Goal: Task Accomplishment & Management: Manage account settings

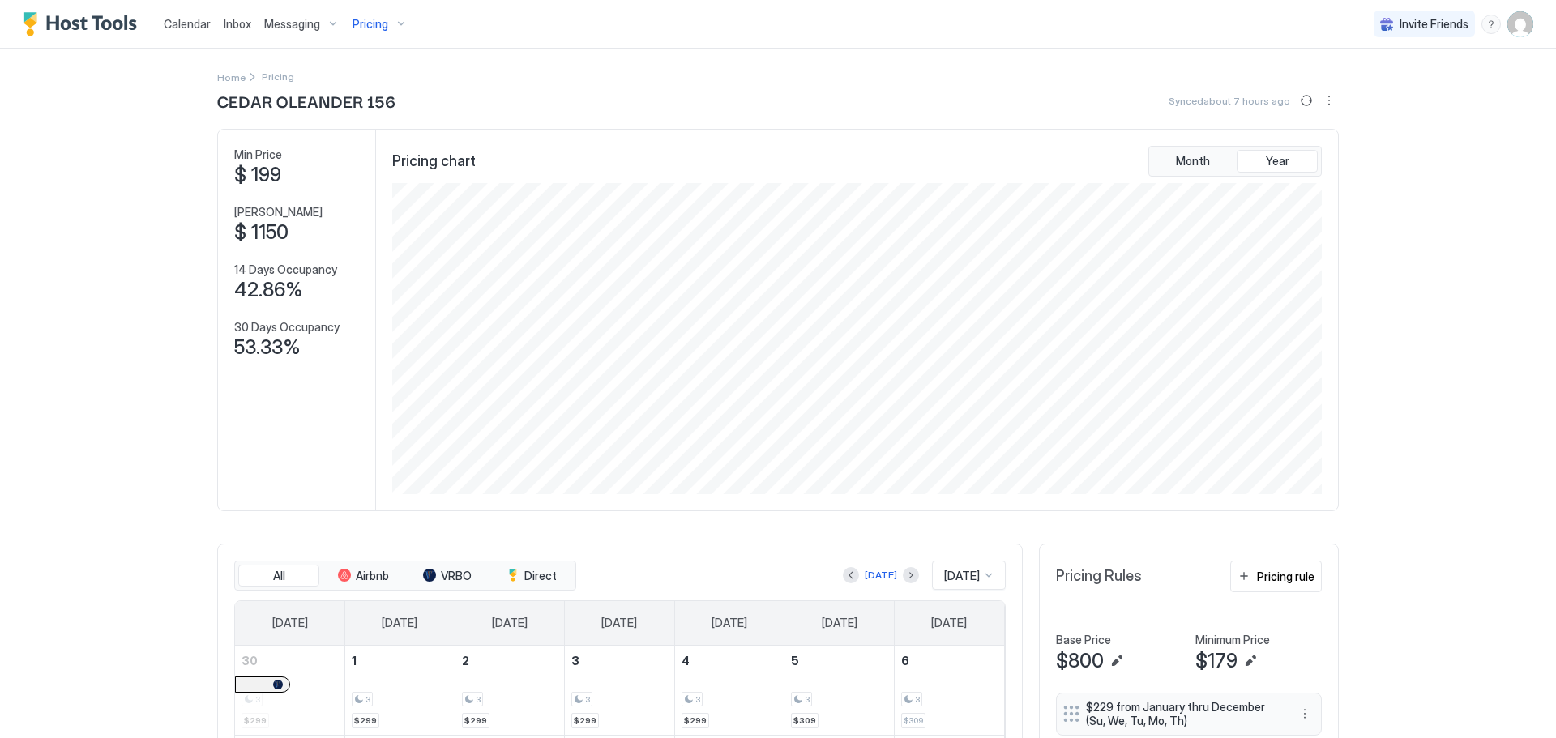
scroll to position [311, 933]
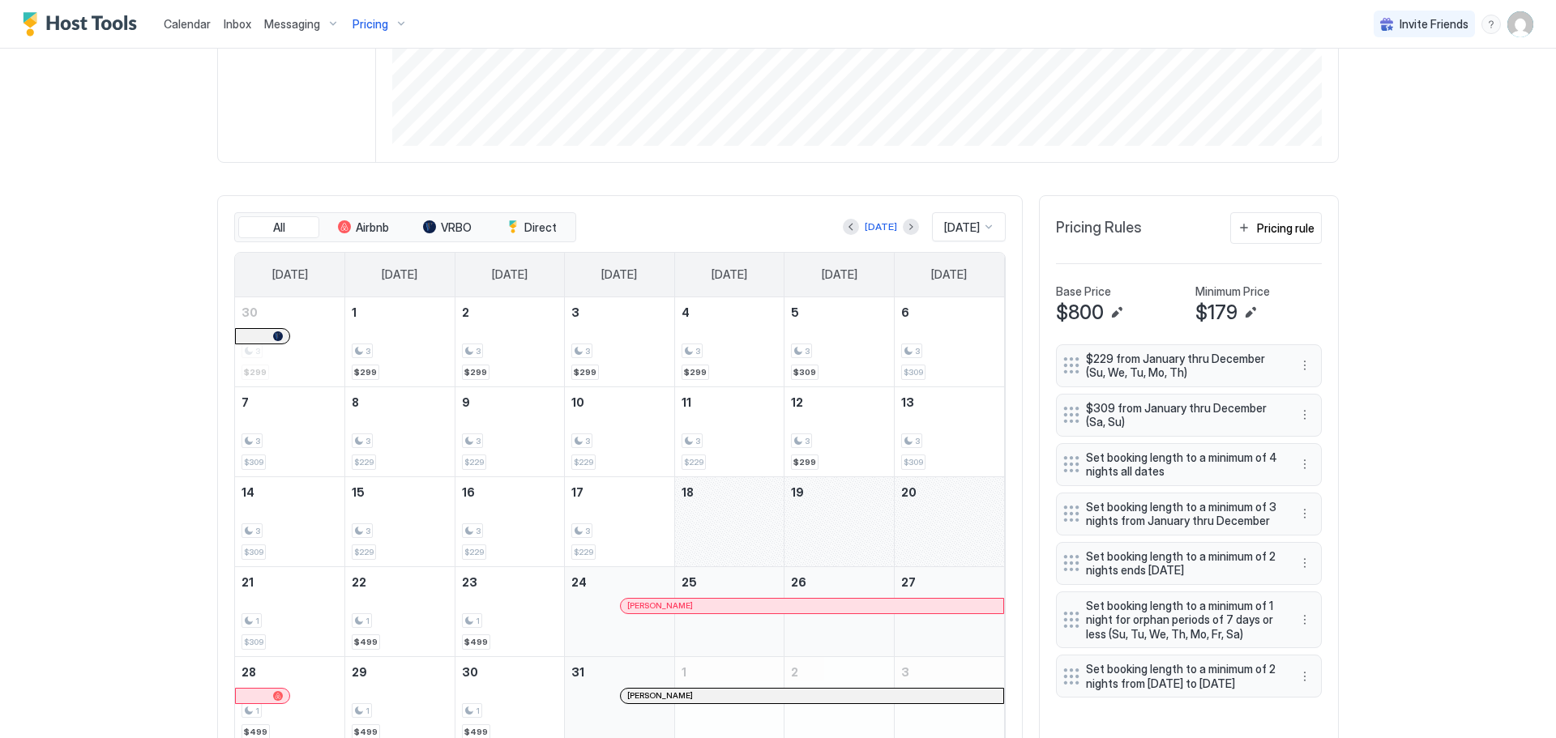
click at [226, 27] on span "Inbox" at bounding box center [238, 24] width 28 height 14
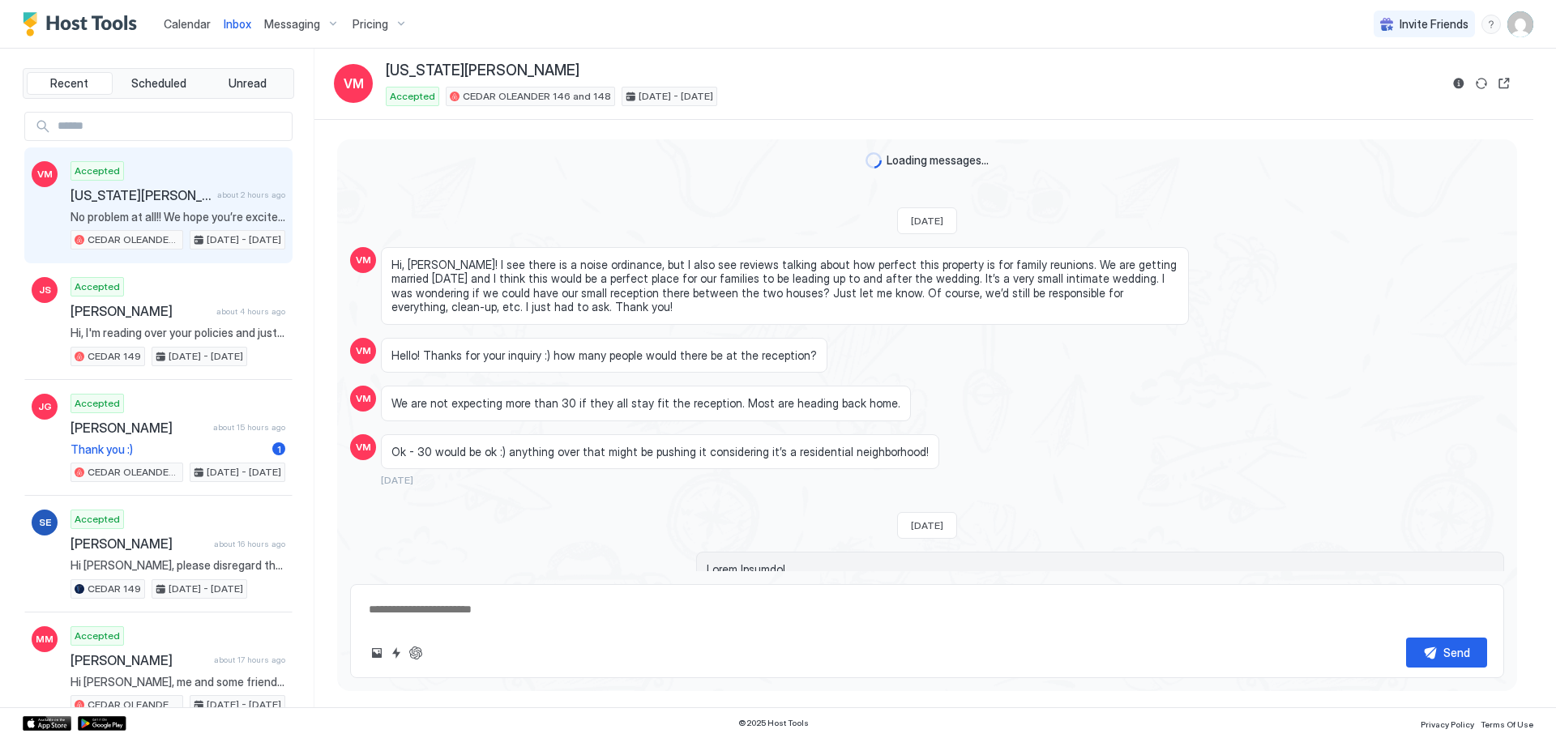
scroll to position [1247, 0]
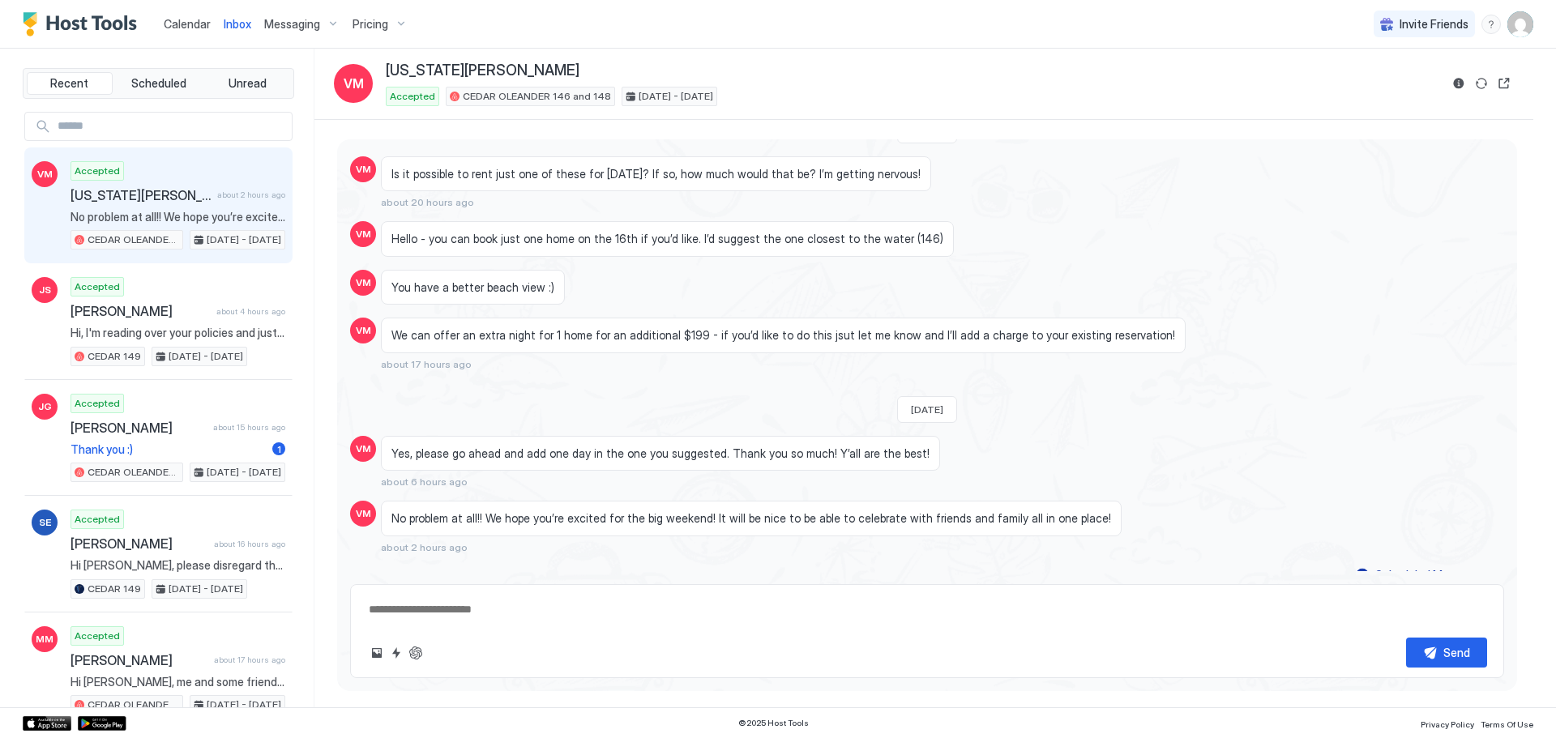
click at [1522, 24] on img "User profile" at bounding box center [1520, 24] width 26 height 26
click at [1414, 88] on div "Settings" at bounding box center [1430, 91] width 206 height 28
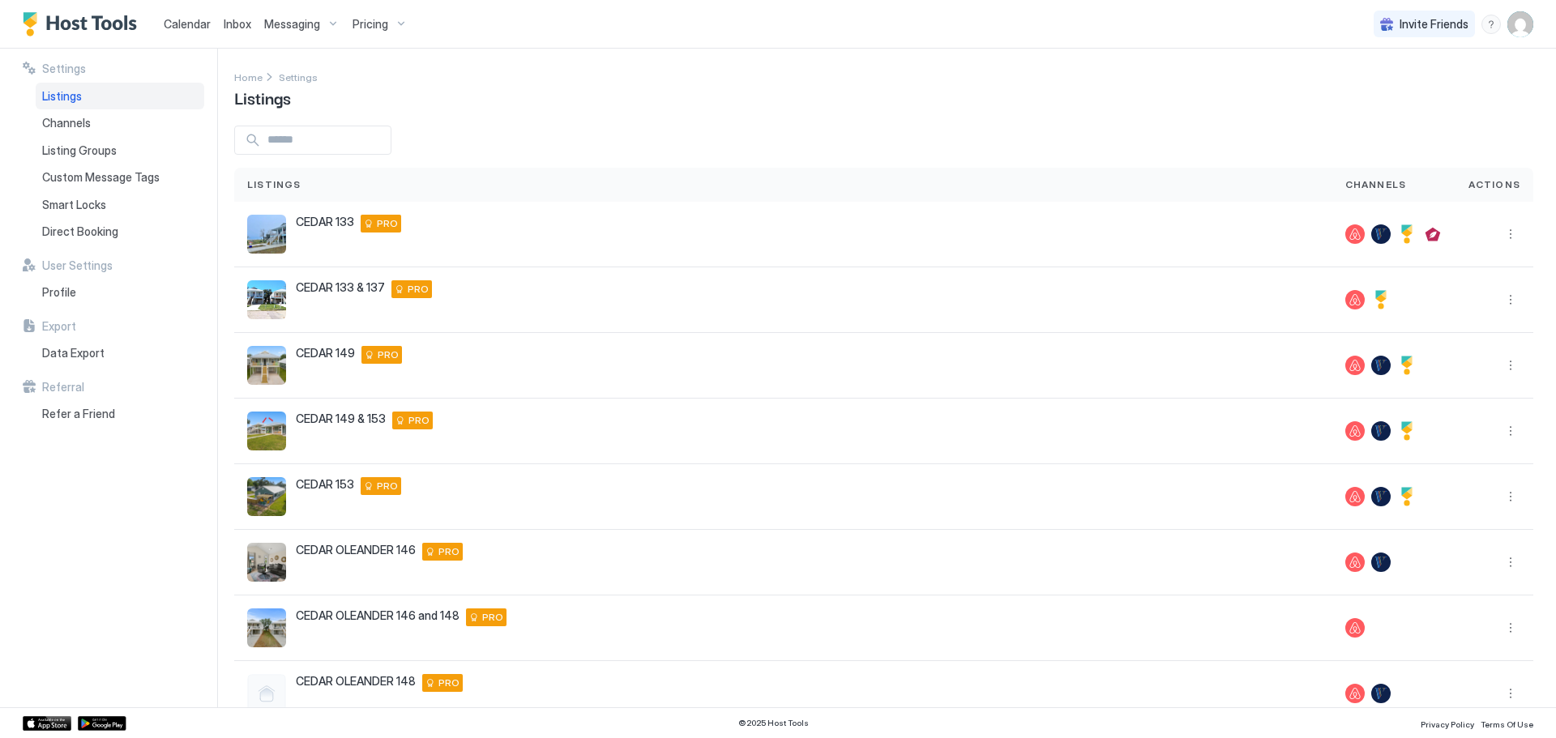
click at [229, 17] on span "Inbox" at bounding box center [238, 24] width 28 height 14
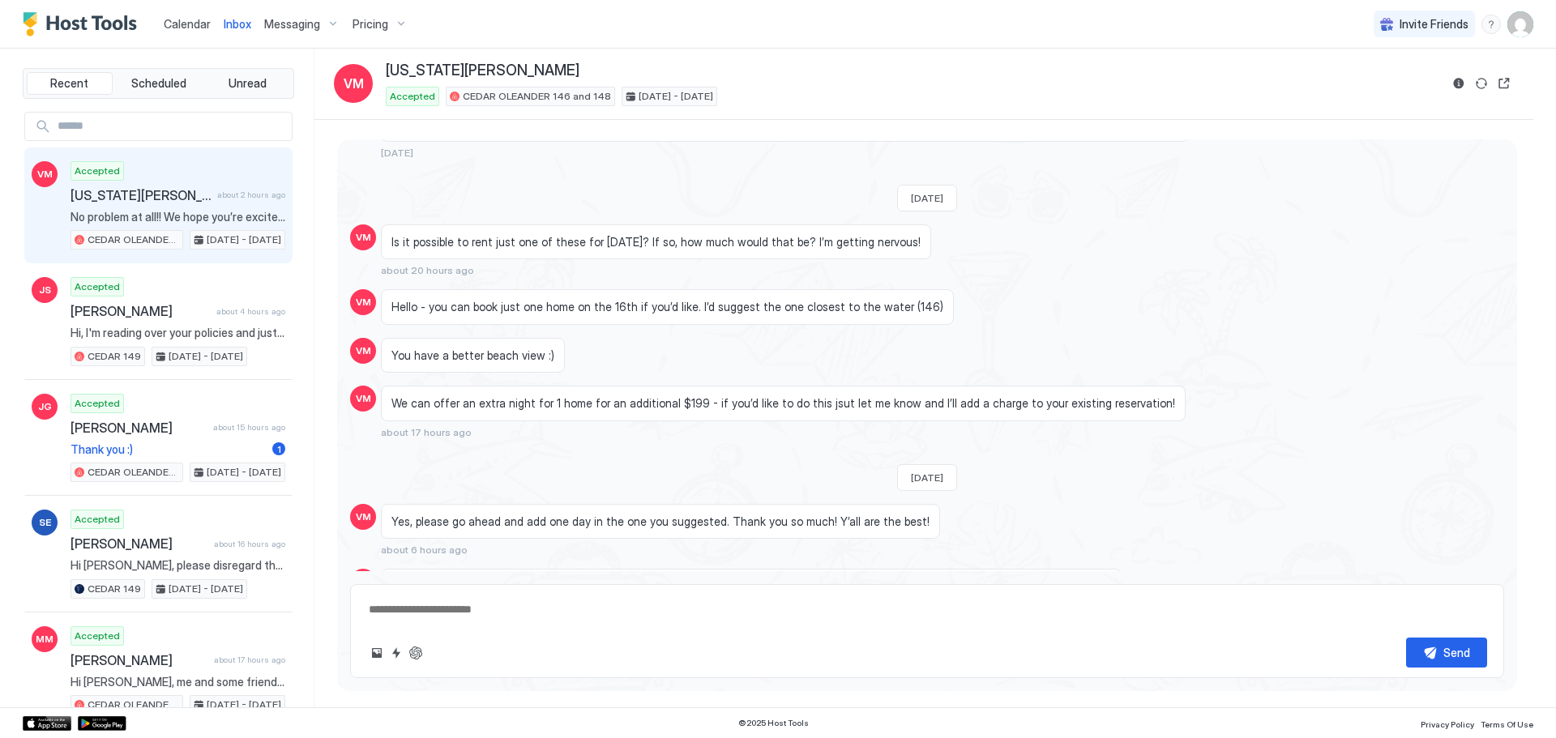
scroll to position [1192, 0]
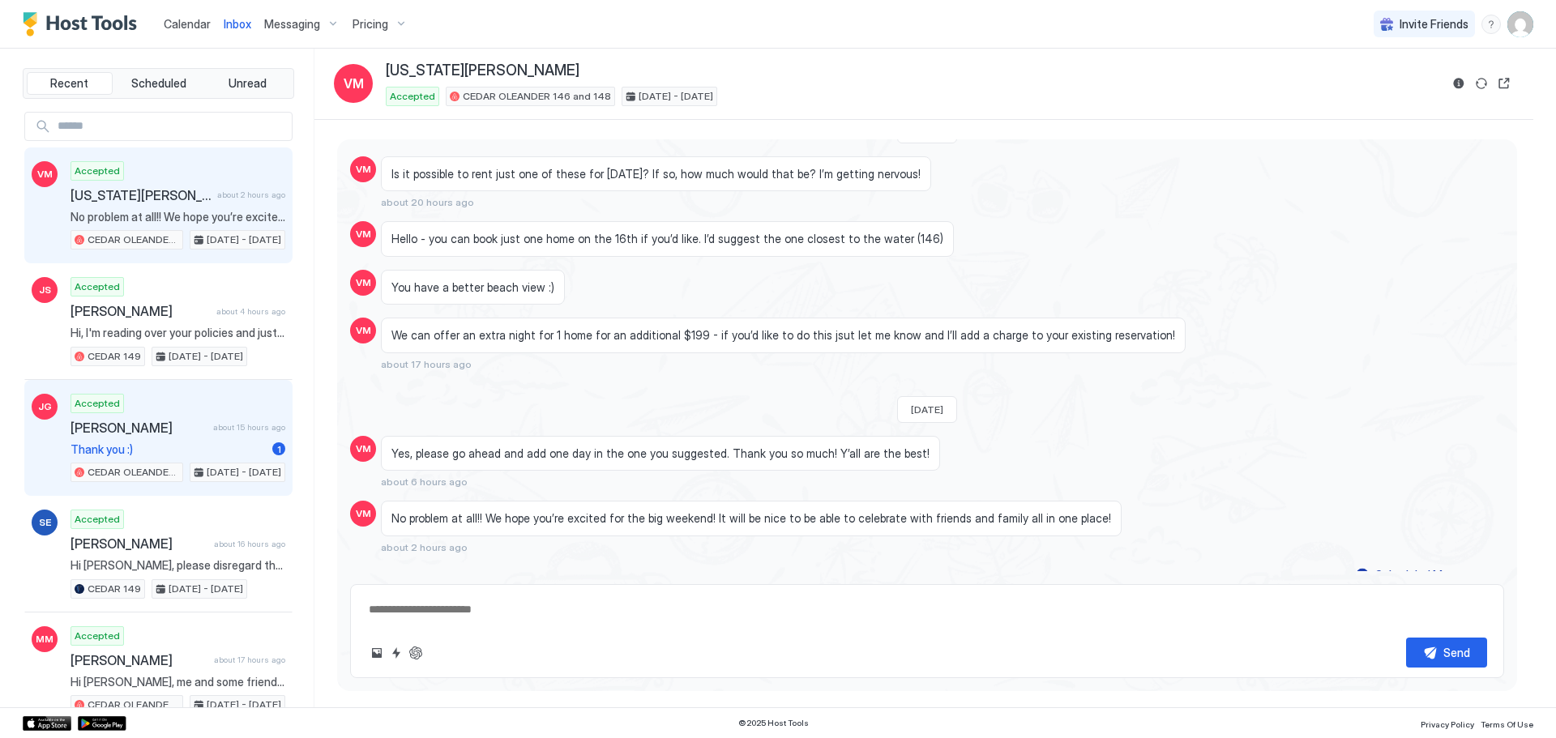
click at [139, 425] on span "[PERSON_NAME]" at bounding box center [139, 428] width 136 height 16
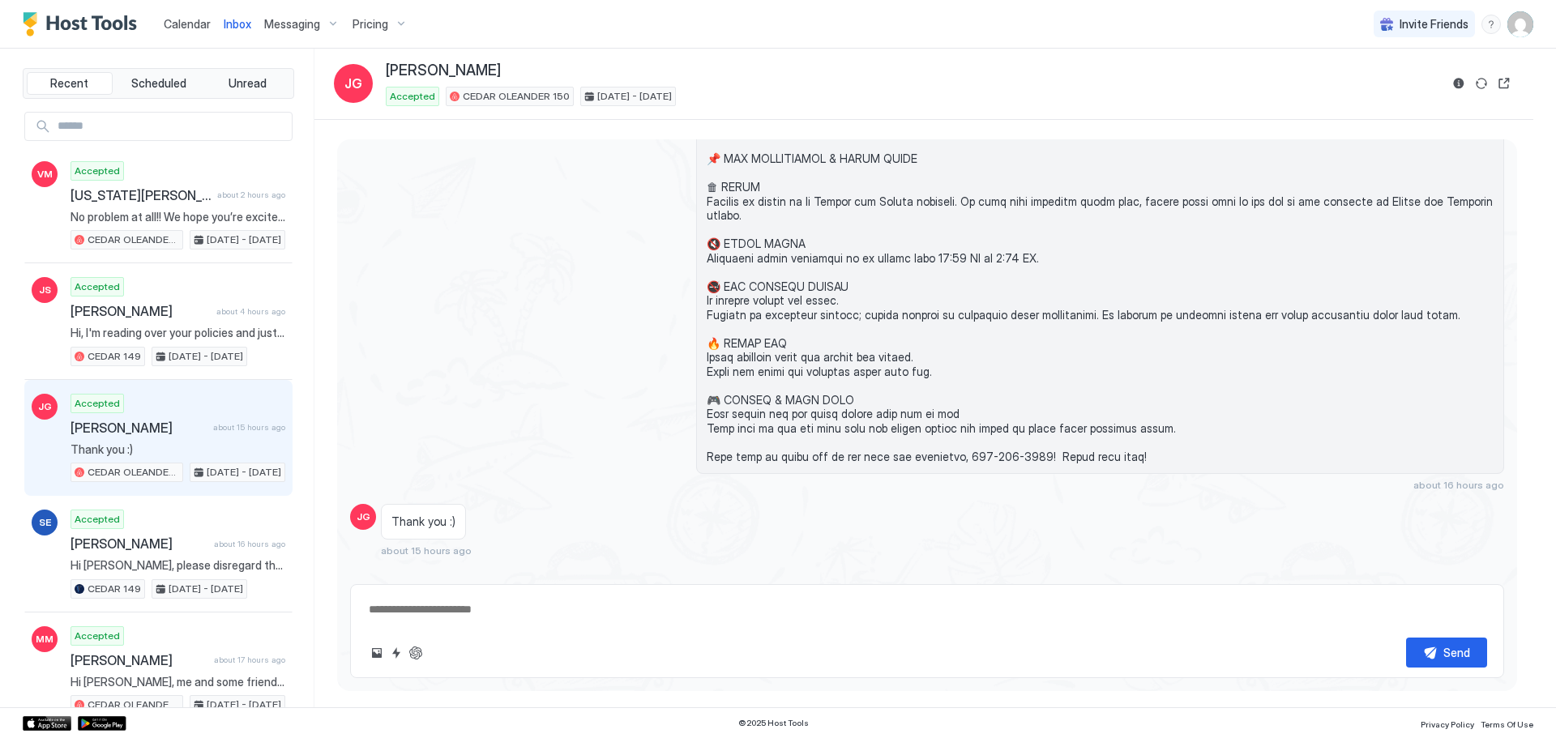
scroll to position [2053, 0]
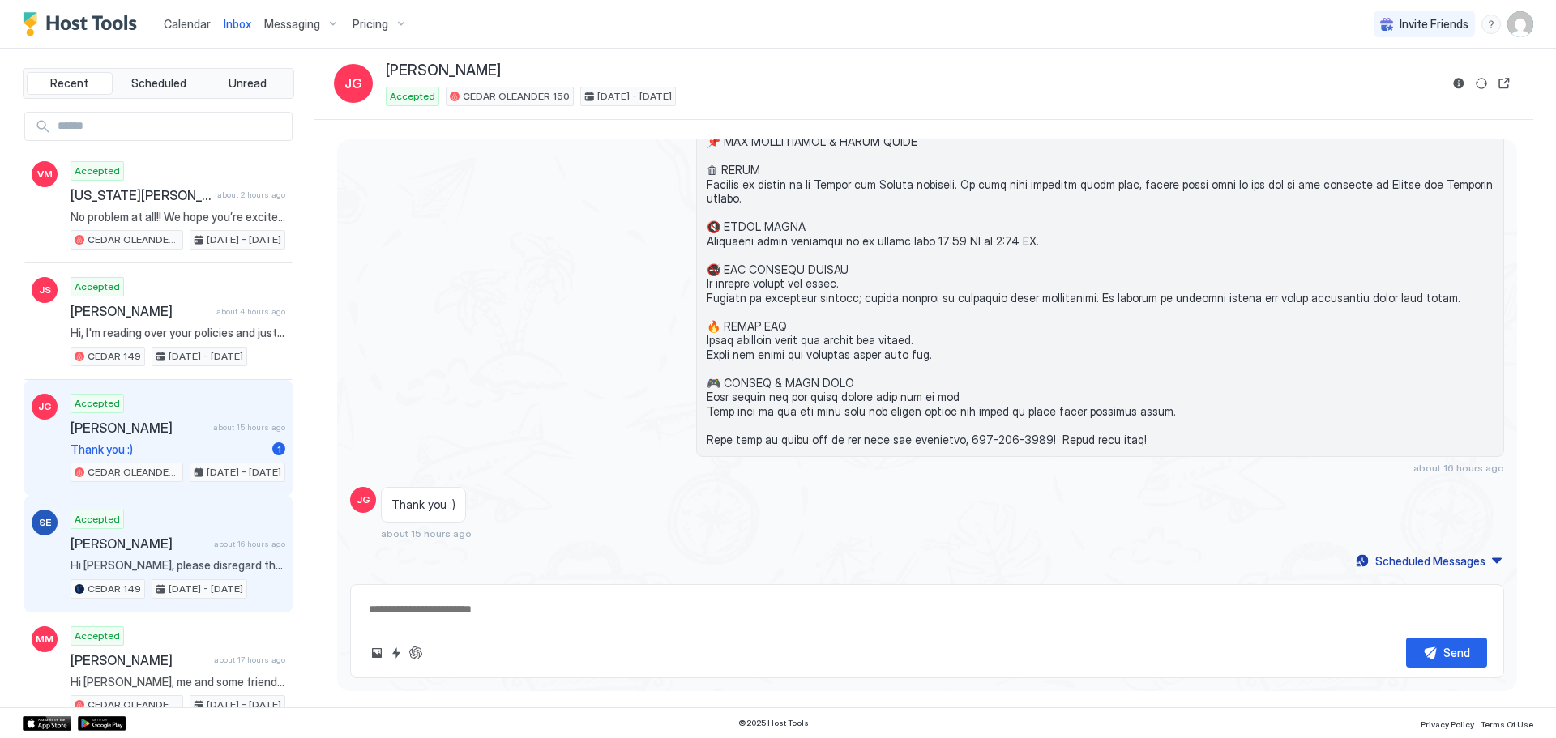
click at [177, 547] on span "[PERSON_NAME]" at bounding box center [139, 544] width 137 height 16
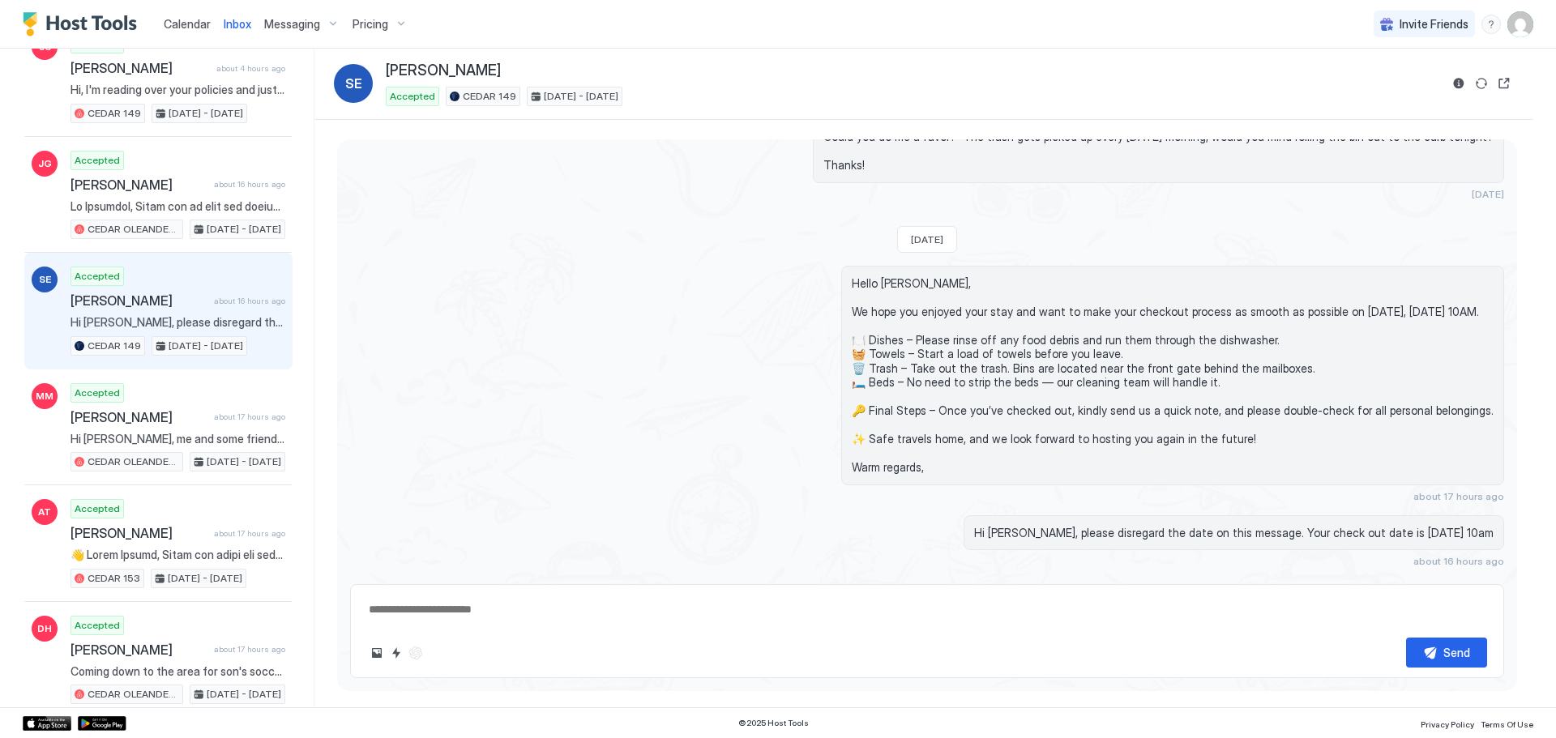
scroll to position [360, 0]
